Goal: Use online tool/utility: Utilize a website feature to perform a specific function

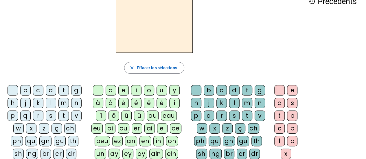
scroll to position [35, 0]
click at [61, 100] on div "m" at bounding box center [63, 103] width 10 height 10
click at [111, 90] on div "a" at bounding box center [111, 90] width 10 height 10
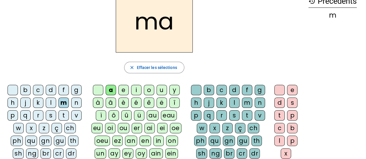
click at [61, 116] on div "t" at bounding box center [63, 115] width 10 height 10
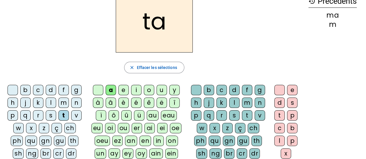
click at [51, 103] on div "l" at bounding box center [51, 103] width 10 height 10
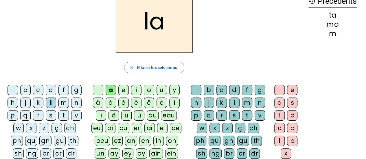
click at [124, 90] on div "e" at bounding box center [123, 90] width 10 height 10
click at [161, 91] on div "u" at bounding box center [161, 90] width 10 height 10
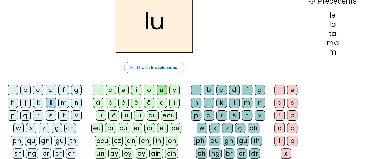
click at [65, 112] on div "t" at bounding box center [63, 115] width 10 height 10
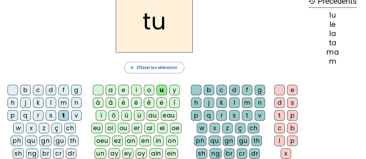
click at [50, 89] on div "d" at bounding box center [51, 90] width 10 height 10
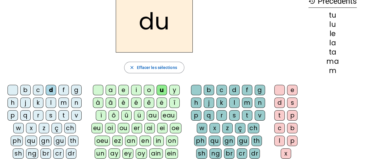
click at [125, 91] on div "e" at bounding box center [123, 90] width 10 height 10
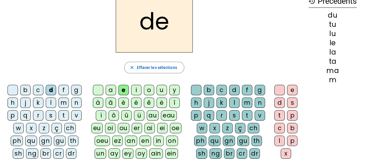
click at [60, 103] on div "m" at bounding box center [63, 103] width 10 height 10
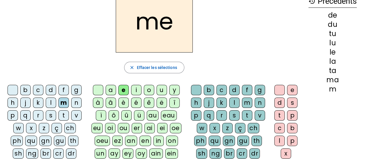
click at [26, 105] on div "j" at bounding box center [25, 103] width 10 height 10
